Goal: Information Seeking & Learning: Find specific fact

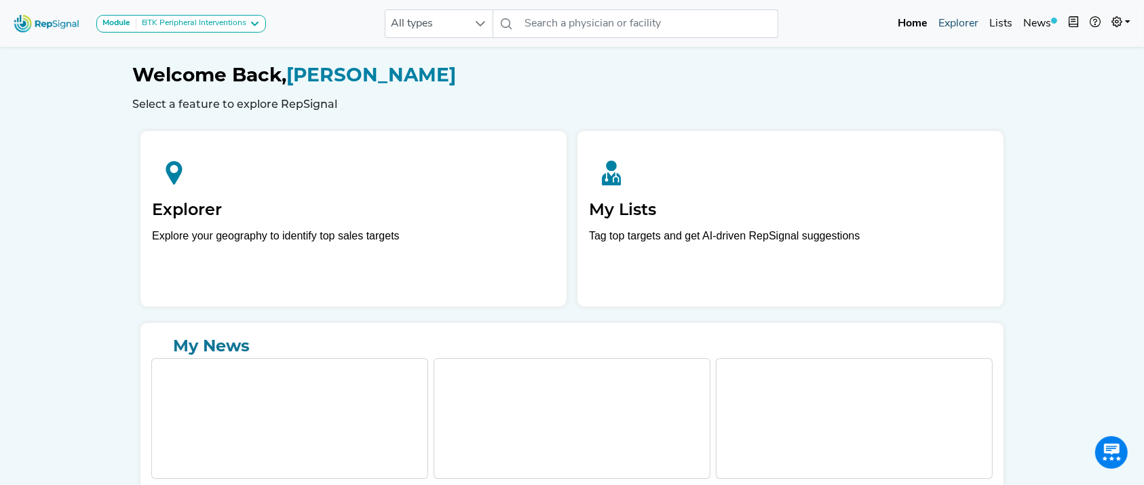
click at [954, 20] on link "Explorer" at bounding box center [958, 23] width 51 height 27
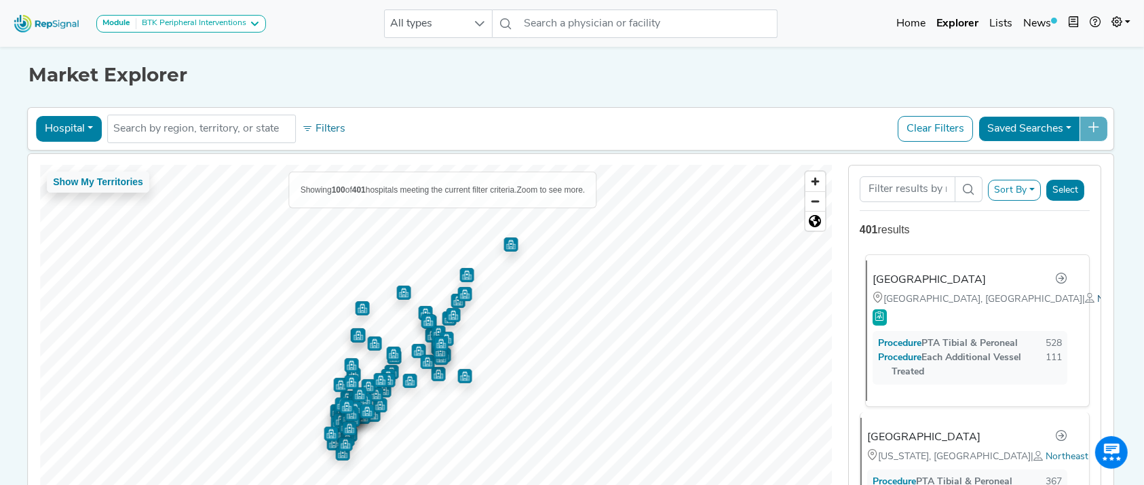
click at [1098, 305] on span "Northeast" at bounding box center [1119, 300] width 43 height 10
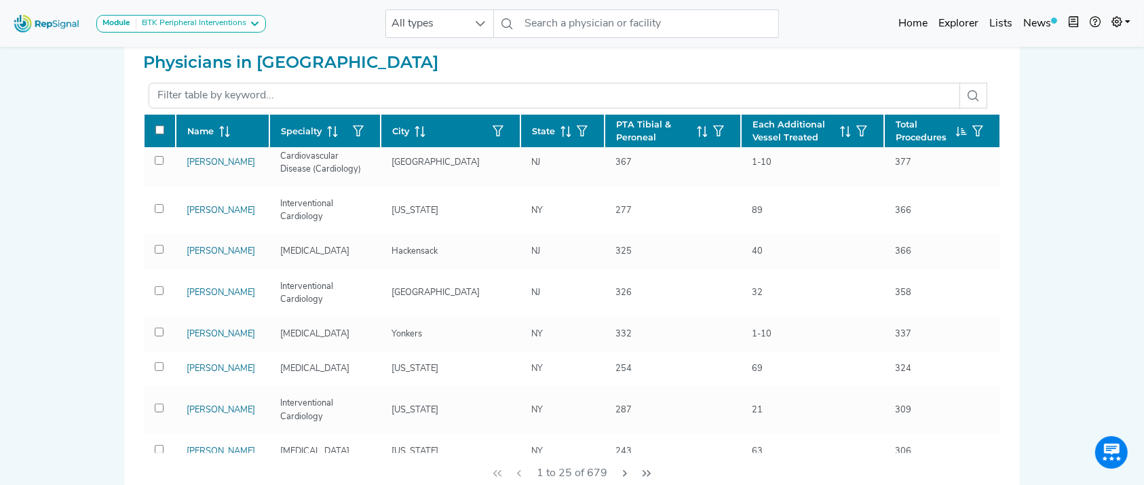
scroll to position [738, 0]
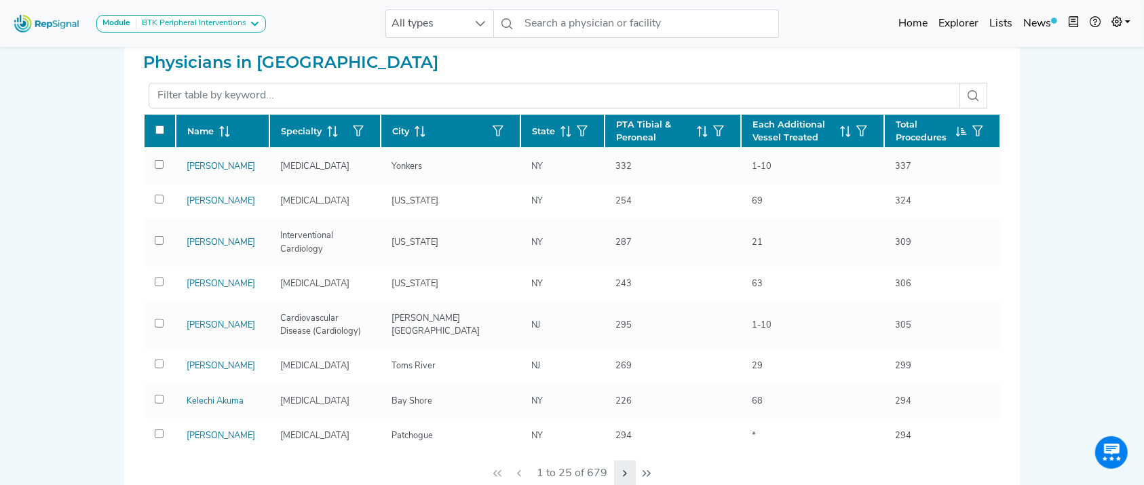
click at [620, 470] on icon "Next Page" at bounding box center [625, 473] width 11 height 11
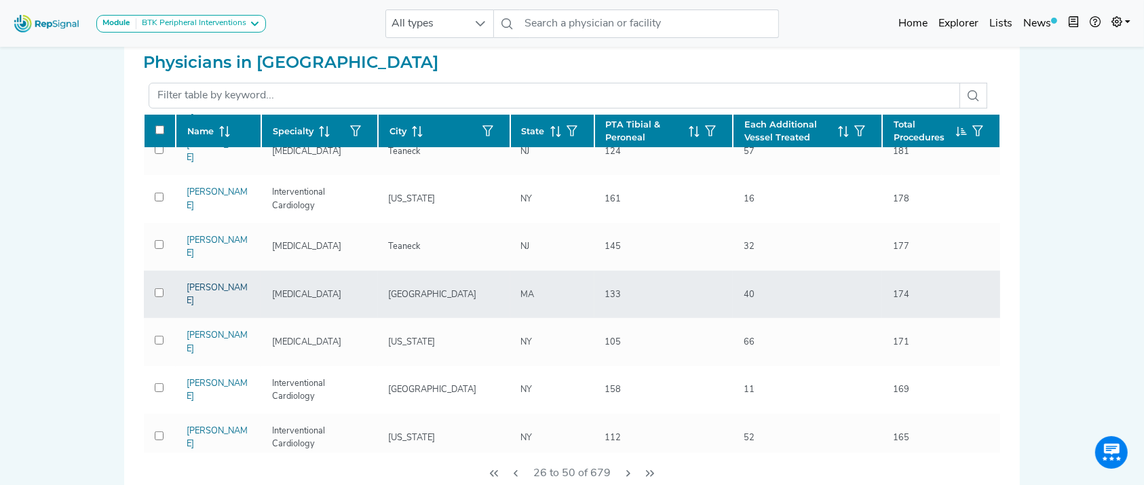
click at [210, 284] on link "[PERSON_NAME]" at bounding box center [217, 295] width 61 height 22
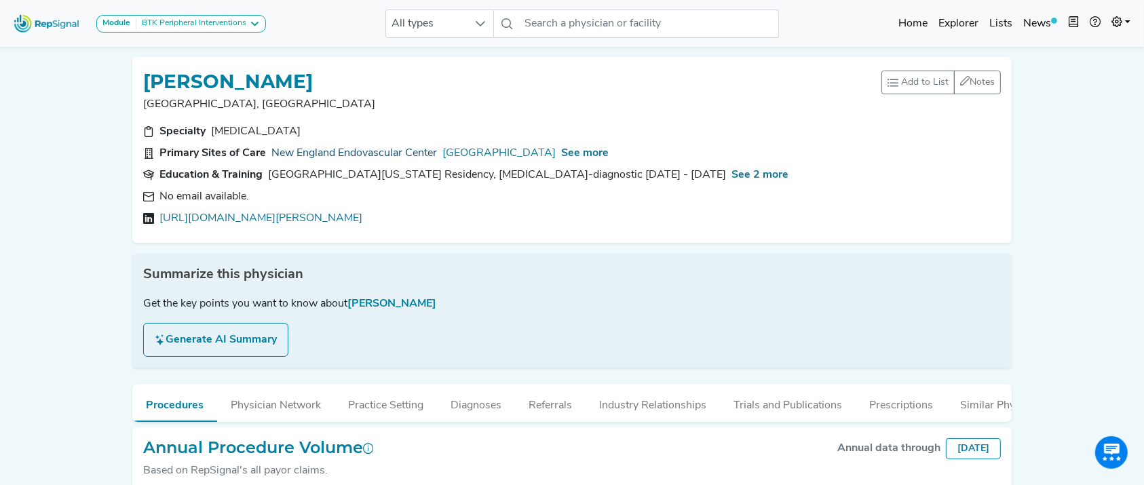
click at [337, 149] on link "New England Endovascular Center" at bounding box center [354, 153] width 166 height 16
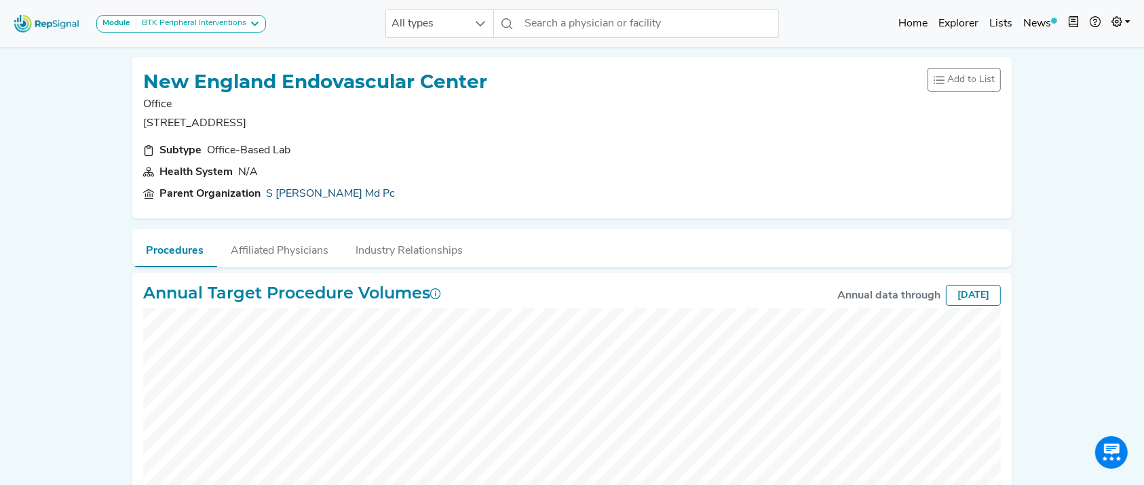
click at [299, 189] on link "S [PERSON_NAME] Md Pc" at bounding box center [330, 194] width 129 height 16
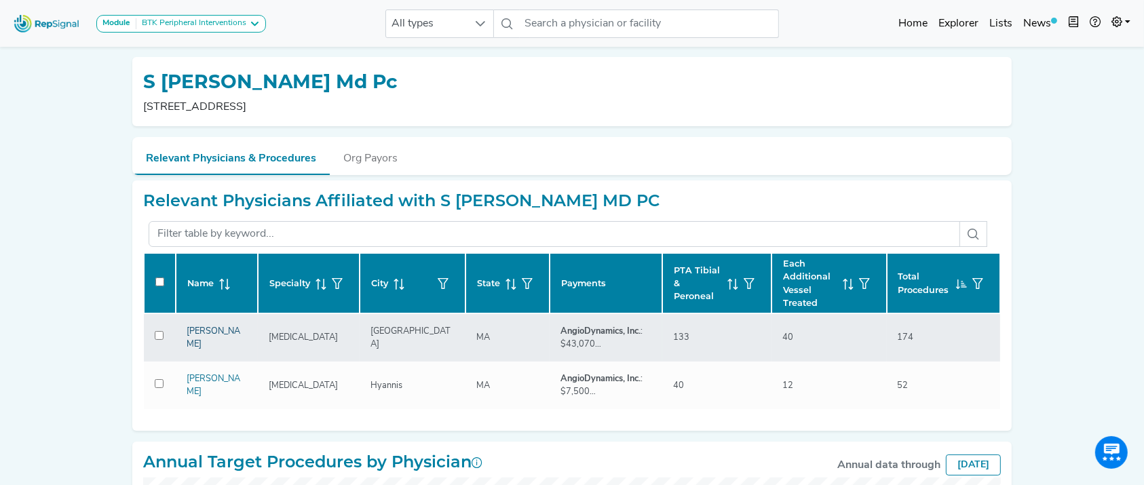
click at [229, 334] on link "[PERSON_NAME]" at bounding box center [214, 338] width 54 height 22
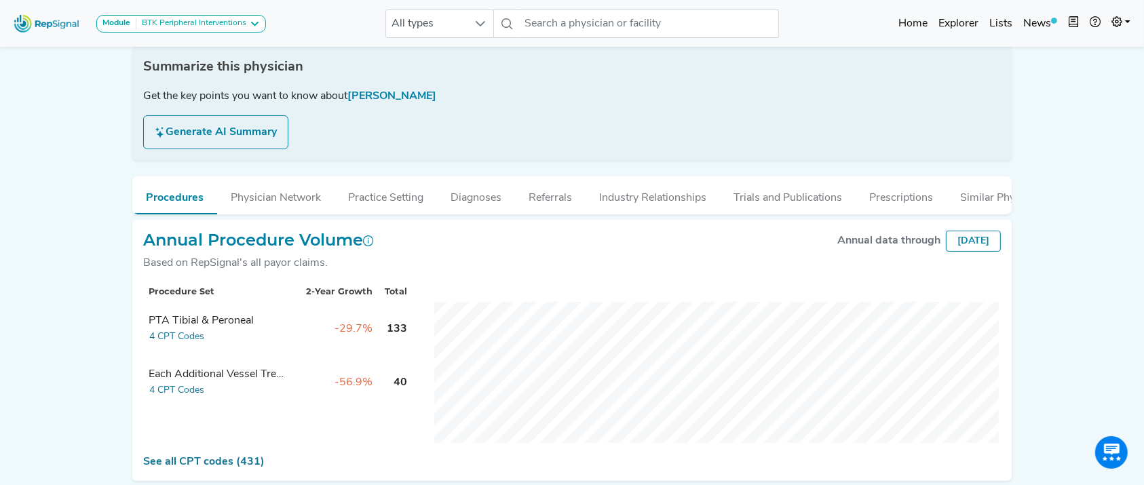
scroll to position [206, 0]
drag, startPoint x: 1152, startPoint y: 212, endPoint x: 187, endPoint y: 356, distance: 975.2
click at [187, 346] on button "4 CPT Codes" at bounding box center [177, 339] width 56 height 16
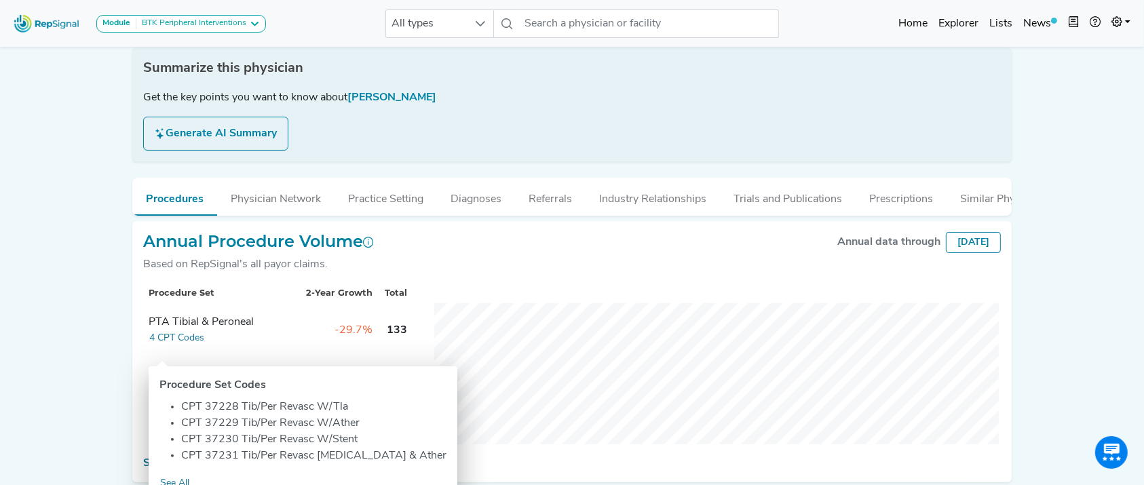
scroll to position [277, 0]
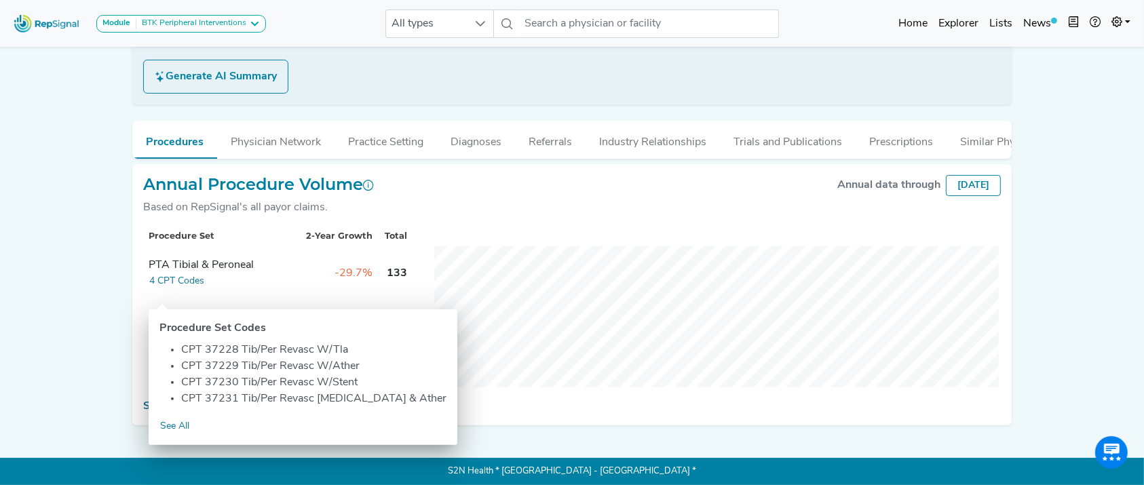
click at [1071, 261] on div "Module BTK Peripheral Interventions ATK Peripheral Interventions BTK Peripheral…" at bounding box center [572, 111] width 1144 height 749
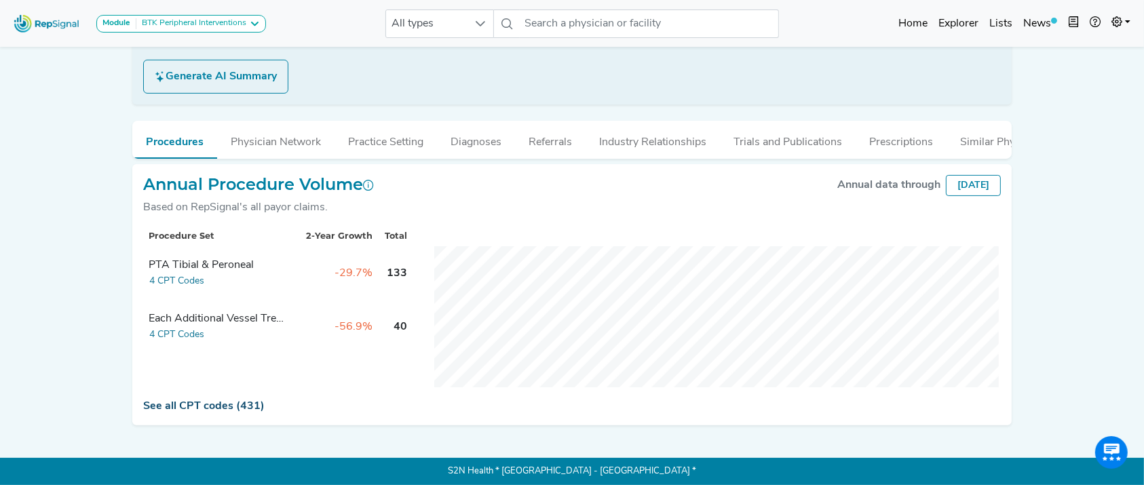
click at [230, 407] on link "See all CPT codes (431)" at bounding box center [203, 406] width 121 height 11
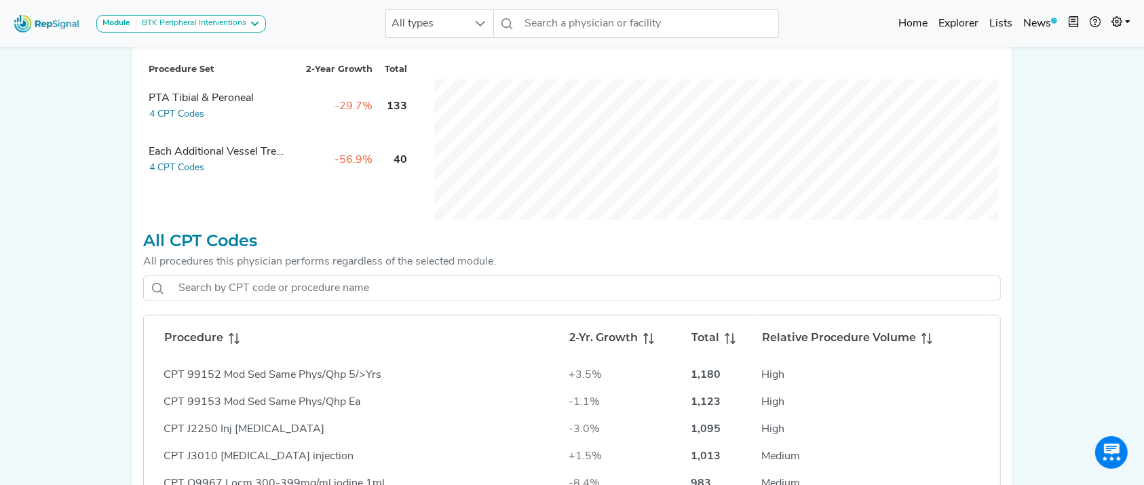
scroll to position [493, 0]
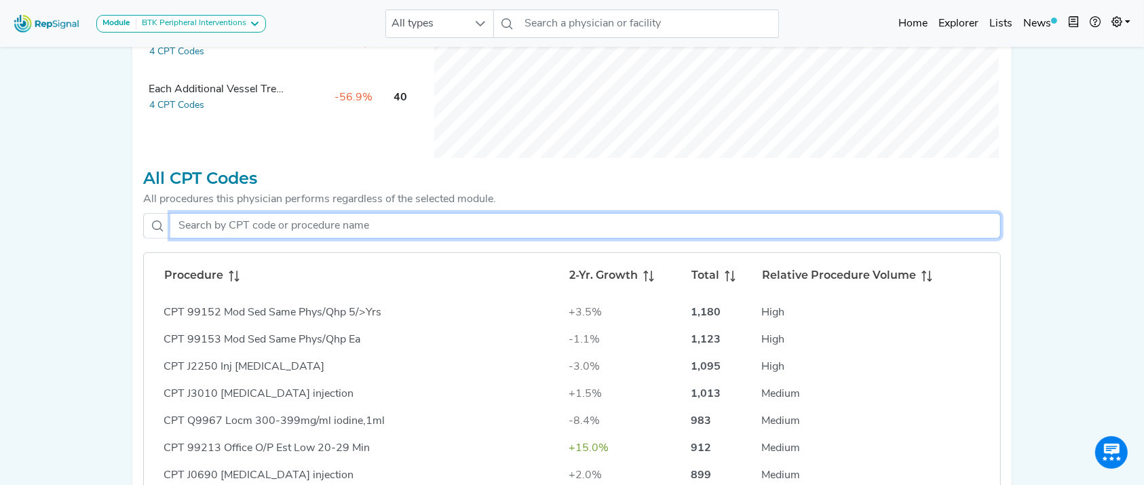
click at [393, 236] on input "text" at bounding box center [585, 226] width 831 height 26
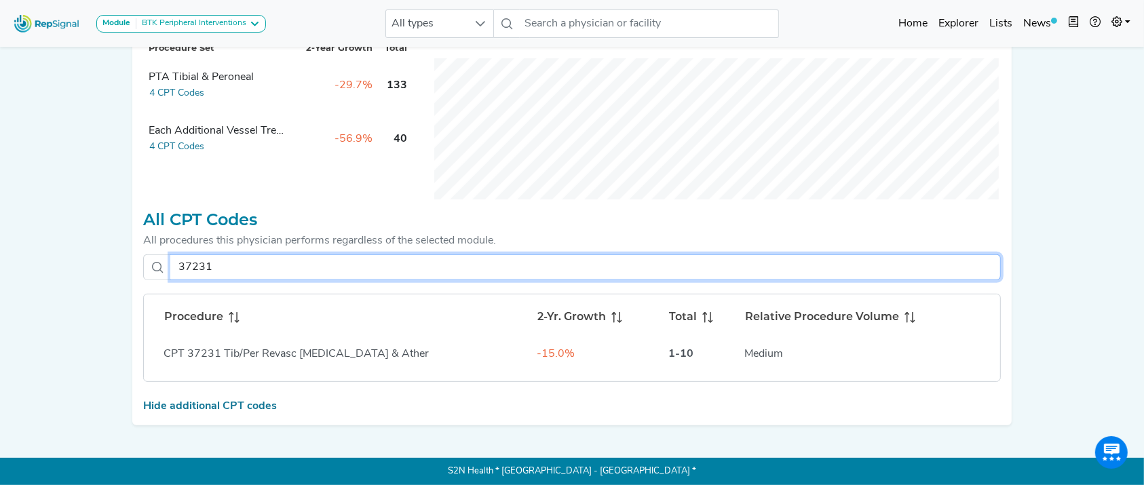
scroll to position [464, 0]
type input "37231"
